Goal: Task Accomplishment & Management: Manage account settings

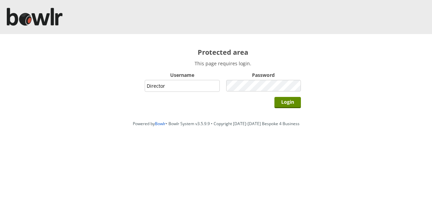
type input "Director"
click at [275, 97] on input "Login" at bounding box center [288, 102] width 27 height 11
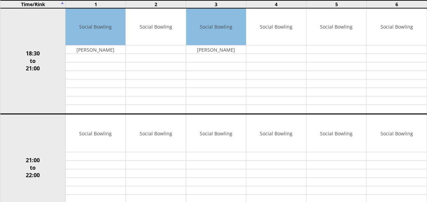
scroll to position [646, 0]
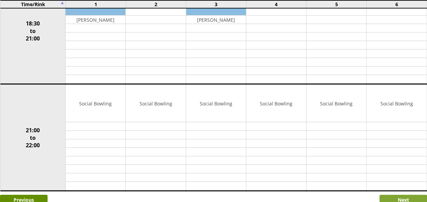
click at [386, 195] on input "Next" at bounding box center [404, 200] width 48 height 11
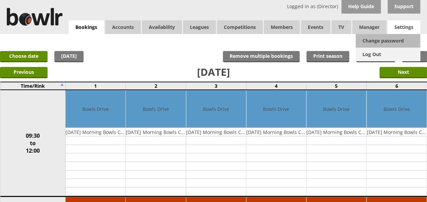
click at [373, 56] on link "Log Out" at bounding box center [388, 55] width 65 height 14
